Goal: Communication & Community: Share content

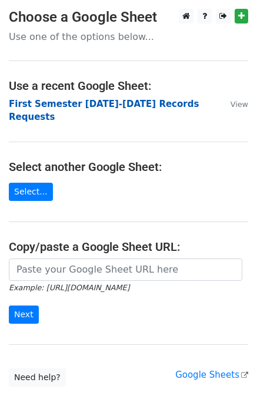
click at [140, 103] on strong "First Semester [DATE]-[DATE] Records Requests" at bounding box center [104, 111] width 190 height 24
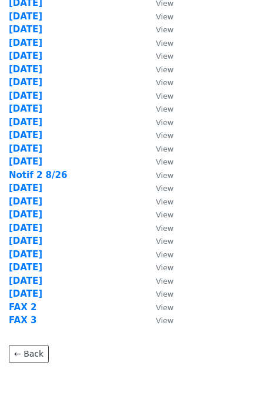
scroll to position [237, 0]
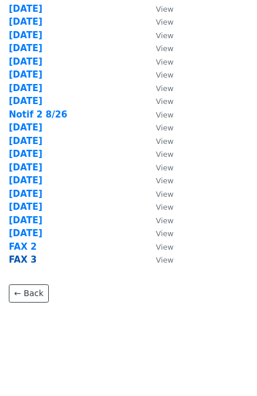
click at [23, 260] on strong "FAX 3" at bounding box center [23, 259] width 28 height 11
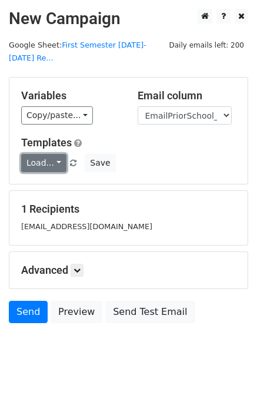
click at [44, 154] on link "Load..." at bounding box center [43, 163] width 45 height 18
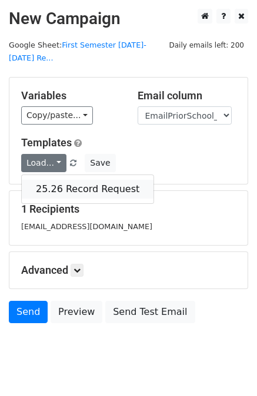
click at [58, 180] on link "25.26 Record Request" at bounding box center [88, 189] width 132 height 19
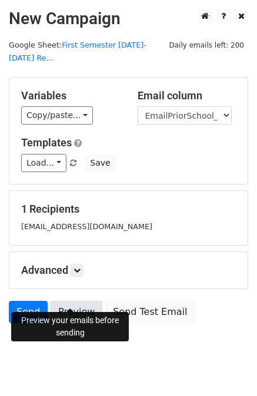
click at [72, 301] on link "Preview" at bounding box center [76, 312] width 52 height 22
click at [28, 301] on link "Send" at bounding box center [28, 312] width 39 height 22
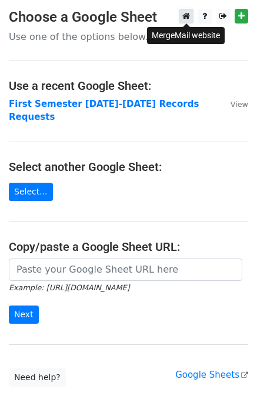
click at [187, 14] on icon at bounding box center [186, 16] width 8 height 8
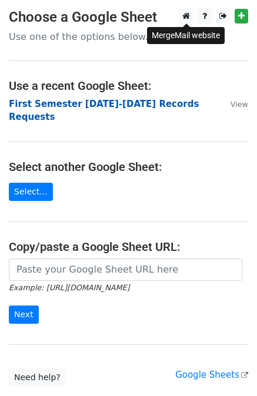
click at [117, 102] on strong "First Semester [DATE]-[DATE] Records Requests" at bounding box center [104, 111] width 190 height 24
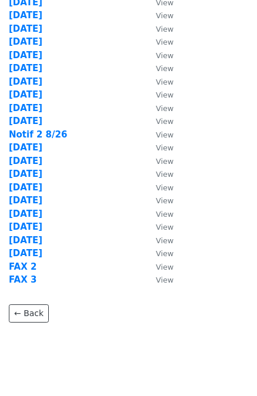
scroll to position [235, 0]
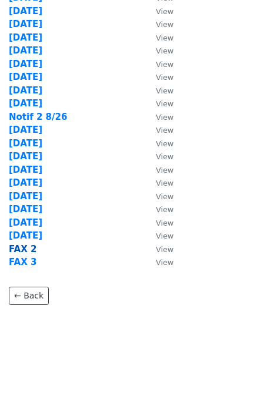
click at [23, 248] on strong "FAX 2" at bounding box center [23, 249] width 28 height 11
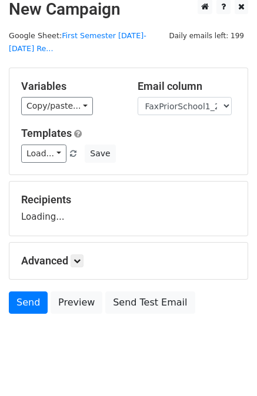
scroll to position [12, 0]
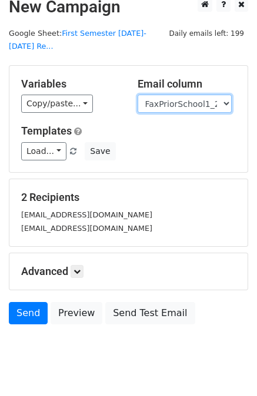
click at [190, 95] on select "User ID Last Name First Name Start Year Enrollment Date Birthday_Age Reported G…" at bounding box center [184, 104] width 94 height 18
select select "EmailPriorSchool_2021"
click at [137, 95] on select "User ID Last Name First Name Start Year Enrollment Date Birthday_Age Reported G…" at bounding box center [184, 104] width 94 height 18
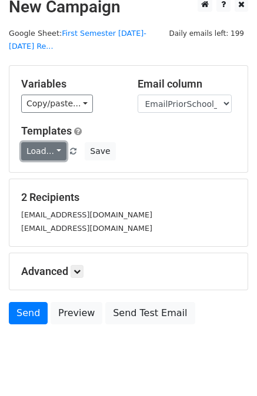
click at [34, 142] on link "Load..." at bounding box center [43, 151] width 45 height 18
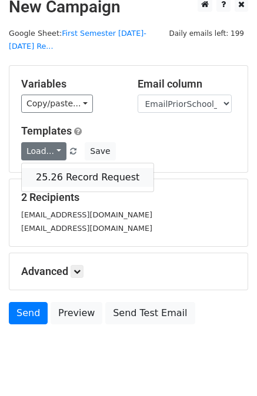
click at [93, 168] on link "25.26 Record Request" at bounding box center [88, 177] width 132 height 19
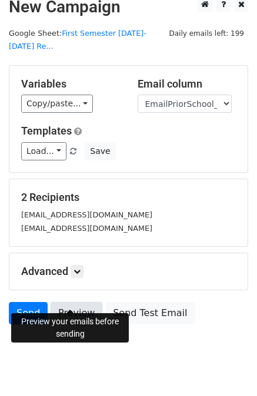
click at [70, 302] on link "Preview" at bounding box center [76, 313] width 52 height 22
click at [25, 302] on link "Send" at bounding box center [28, 313] width 39 height 22
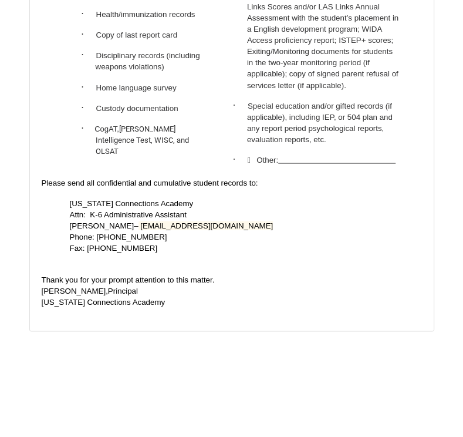
scroll to position [1181, 0]
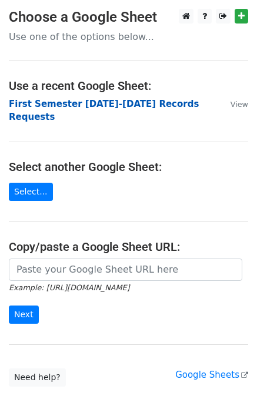
click at [128, 104] on strong "First Semester [DATE]-[DATE] Records Requests" at bounding box center [104, 111] width 190 height 24
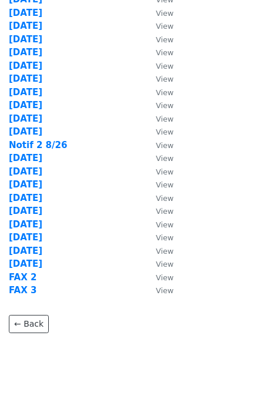
scroll to position [235, 0]
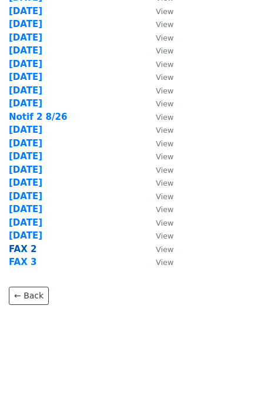
click at [24, 249] on strong "FAX 2" at bounding box center [23, 249] width 28 height 11
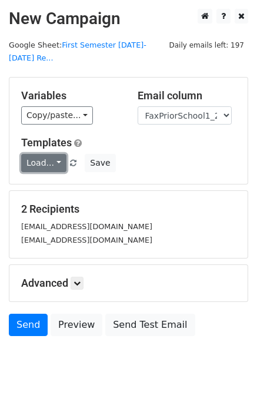
click at [45, 154] on link "Load..." at bounding box center [43, 163] width 45 height 18
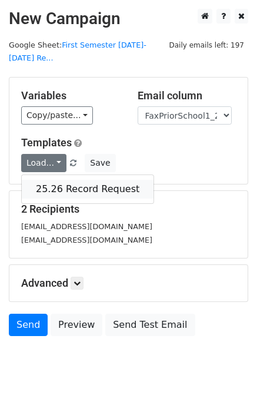
click at [58, 180] on link "25.26 Record Request" at bounding box center [88, 189] width 132 height 19
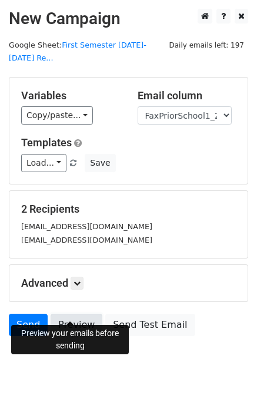
click at [69, 314] on link "Preview" at bounding box center [76, 325] width 52 height 22
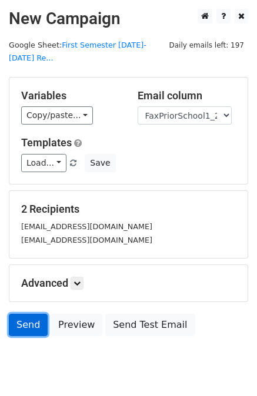
click at [29, 314] on link "Send" at bounding box center [28, 325] width 39 height 22
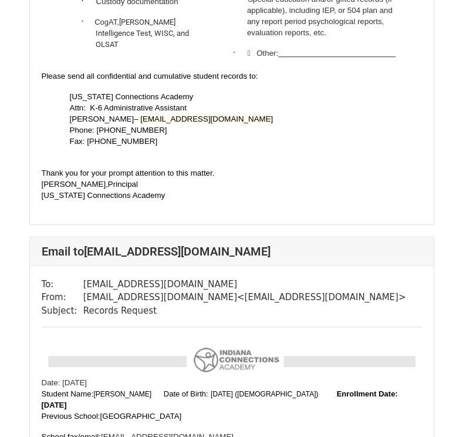
scroll to position [705, 0]
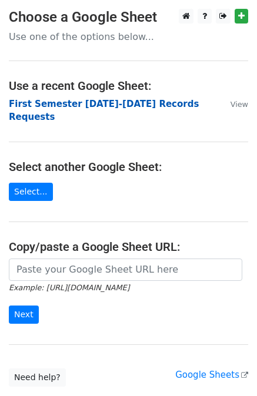
click at [126, 104] on strong "First Semester 2025-2026 Records Requests" at bounding box center [104, 111] width 190 height 24
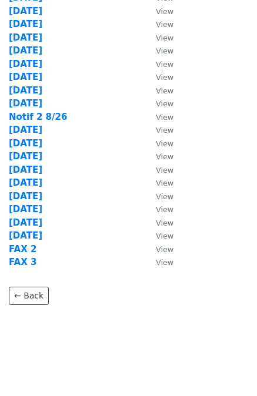
scroll to position [237, 0]
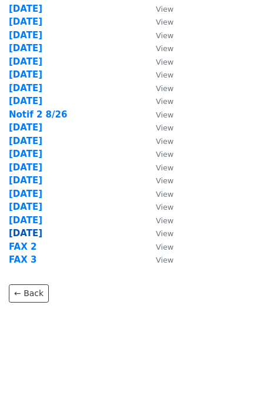
click at [23, 230] on strong "9/10/25" at bounding box center [25, 233] width 33 height 11
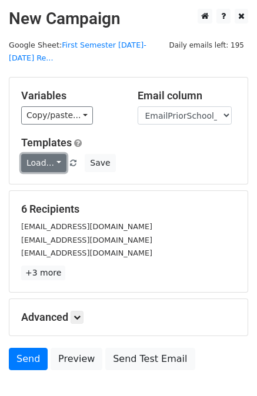
click at [42, 154] on link "Load..." at bounding box center [43, 163] width 45 height 18
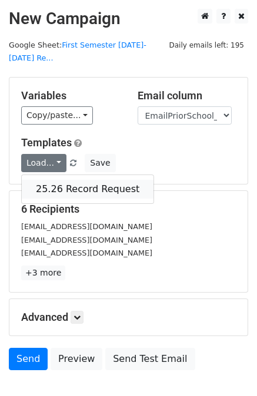
click at [65, 180] on link "25.26 Record Request" at bounding box center [88, 189] width 132 height 19
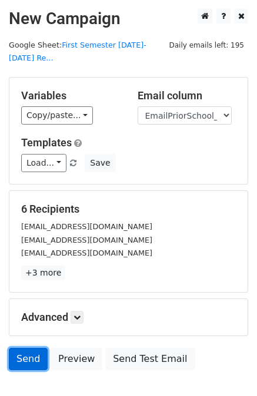
click at [23, 348] on link "Send" at bounding box center [28, 359] width 39 height 22
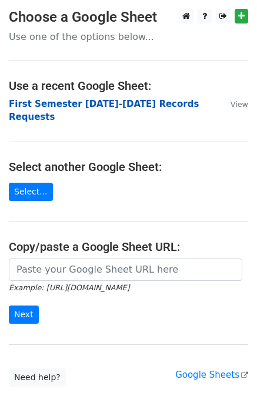
click at [144, 103] on strong "First Semester 2025-2026 Records Requests" at bounding box center [104, 111] width 190 height 24
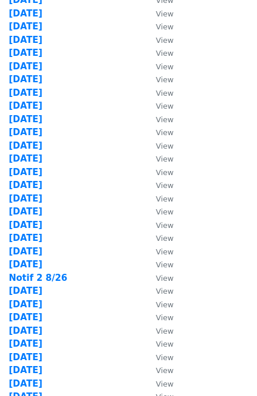
scroll to position [235, 0]
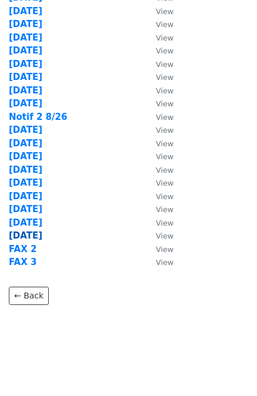
click at [22, 234] on strong "9/10/25" at bounding box center [25, 235] width 33 height 11
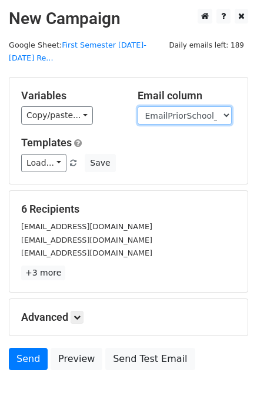
click at [225, 106] on select "User ID Last Name First Name Start Year Enrollment Date Birthday_Age Reported G…" at bounding box center [184, 115] width 94 height 18
select select "FaxPriorSchool1_2021"
click at [137, 106] on select "User ID Last Name First Name Start Year Enrollment Date Birthday_Age Reported G…" at bounding box center [184, 115] width 94 height 18
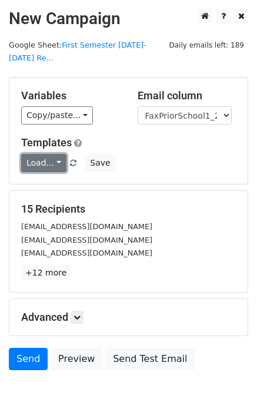
click at [42, 154] on link "Load..." at bounding box center [43, 163] width 45 height 18
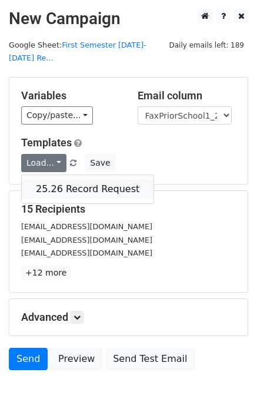
click at [71, 180] on link "25.26 Record Request" at bounding box center [88, 189] width 132 height 19
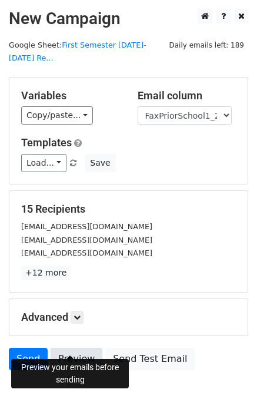
click at [72, 348] on link "Preview" at bounding box center [76, 359] width 52 height 22
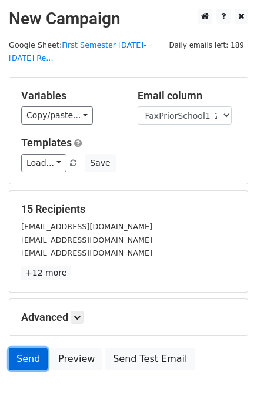
click at [30, 348] on link "Send" at bounding box center [28, 359] width 39 height 22
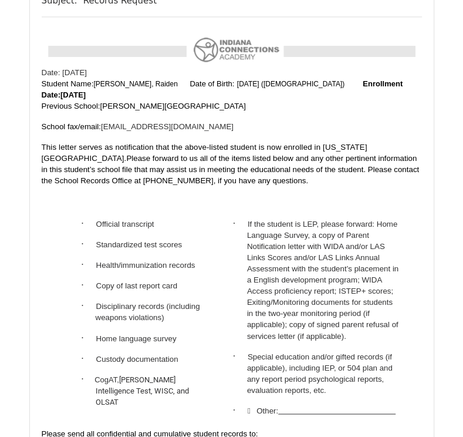
scroll to position [998, 0]
